Goal: Task Accomplishment & Management: Manage account settings

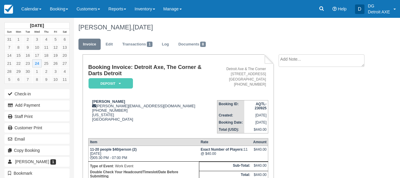
scroll to position [99, 0]
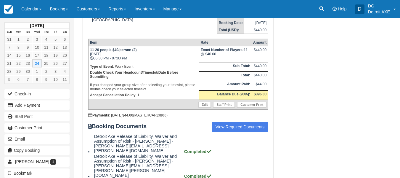
click at [91, 101] on div "Edit Staff Print Customer Print" at bounding box center [179, 104] width 178 height 7
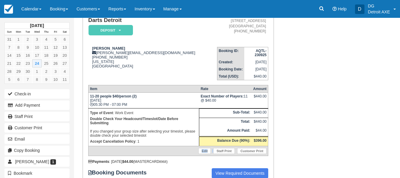
scroll to position [0, 0]
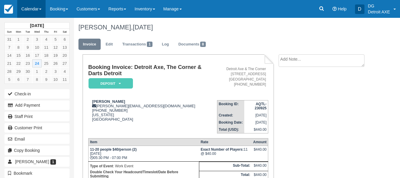
click at [38, 12] on link "Calendar" at bounding box center [31, 9] width 28 height 18
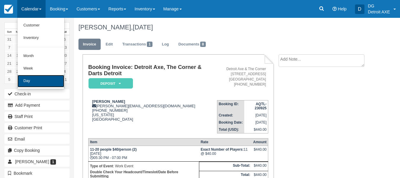
click at [50, 82] on link "Day" at bounding box center [40, 81] width 47 height 12
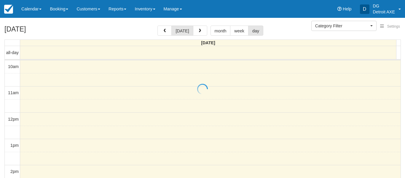
select select
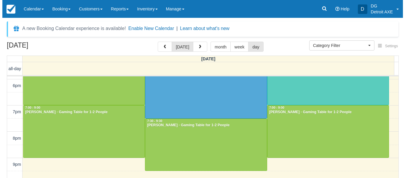
scroll to position [206, 0]
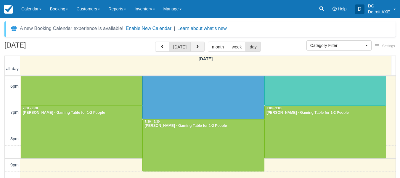
click at [193, 46] on button "button" at bounding box center [198, 47] width 14 height 10
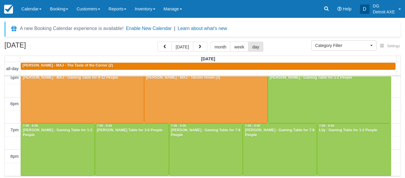
scroll to position [189, 0]
click at [201, 48] on button "button" at bounding box center [200, 47] width 14 height 10
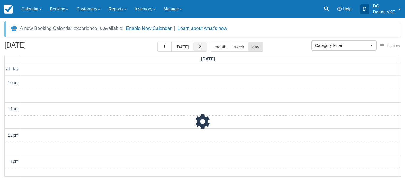
scroll to position [236, 0]
click at [201, 48] on button "button" at bounding box center [200, 47] width 14 height 10
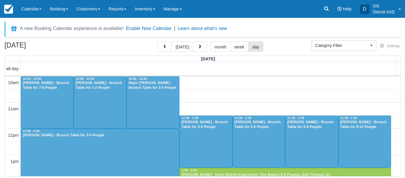
drag, startPoint x: 201, startPoint y: 48, endPoint x: 87, endPoint y: 167, distance: 164.8
click at [87, 167] on div "September 27, 2025 today month week day Saturday all-day 10am 11am 12pm 1pm 2pm…" at bounding box center [202, 109] width 405 height 135
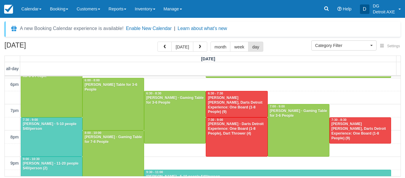
scroll to position [208, 0]
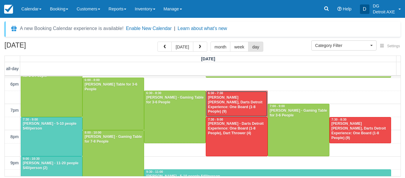
click at [224, 104] on div "Amy Zauel - Dart Thrower, Darts Detroit Experience: One Board (1-8 People) (9)" at bounding box center [237, 104] width 58 height 19
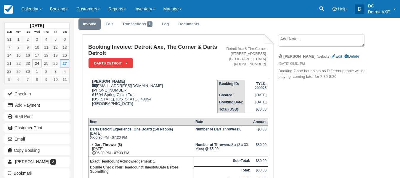
scroll to position [20, 0]
click at [162, 126] on td "Darts Detroit Experience: One Board (1-8 People) [DATE] 06:30 PM - 07:30 PM" at bounding box center [141, 134] width 106 height 16
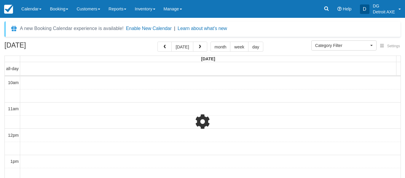
select select
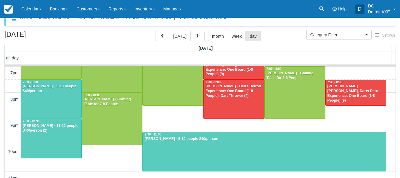
scroll to position [19, 0]
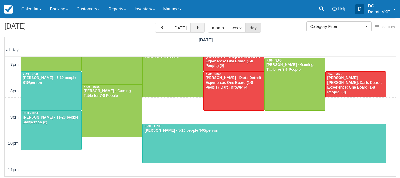
click at [196, 25] on button "button" at bounding box center [198, 28] width 14 height 10
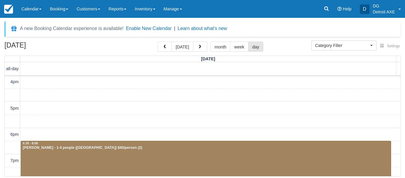
scroll to position [254, 0]
